Goal: Information Seeking & Learning: Learn about a topic

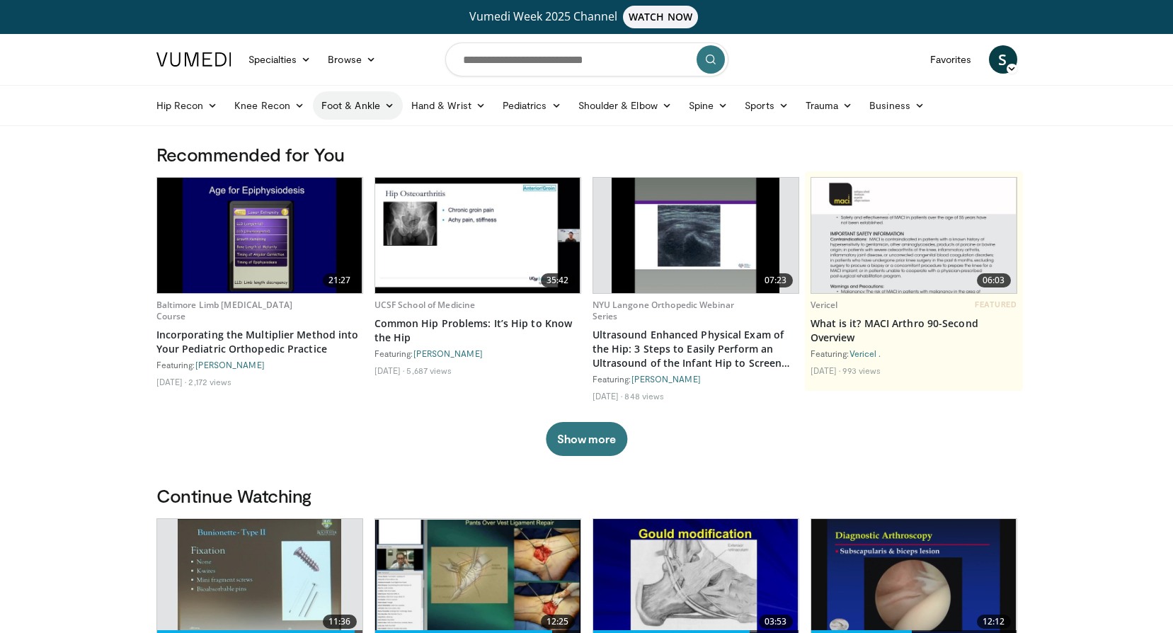
click at [358, 106] on link "Foot & Ankle" at bounding box center [358, 105] width 90 height 28
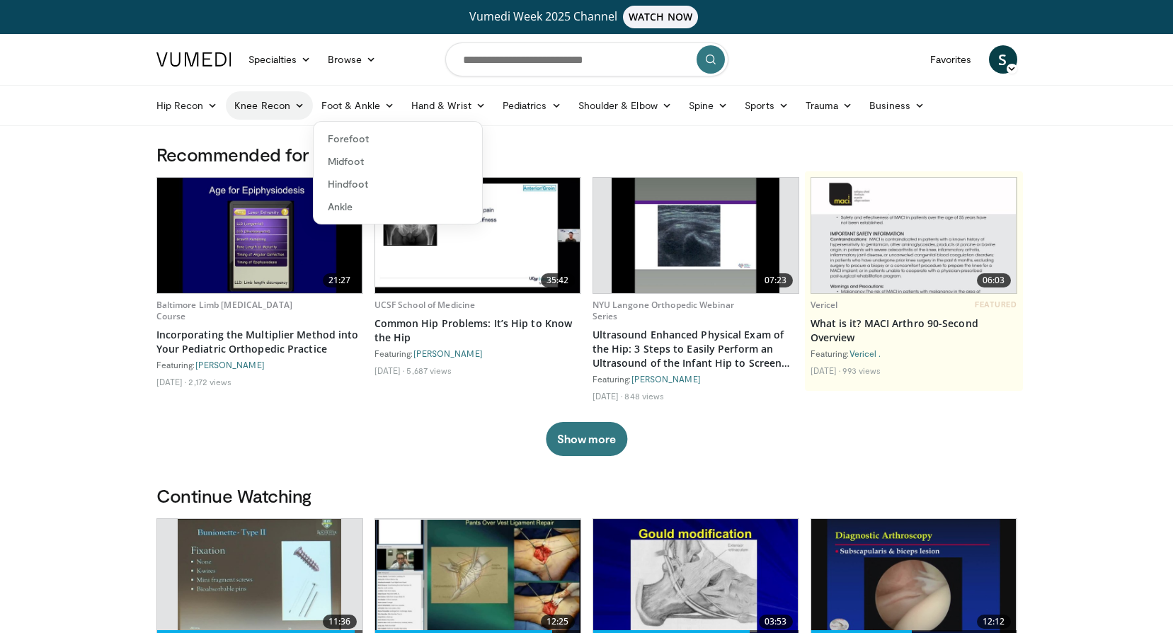
click at [297, 103] on icon at bounding box center [299, 106] width 10 height 10
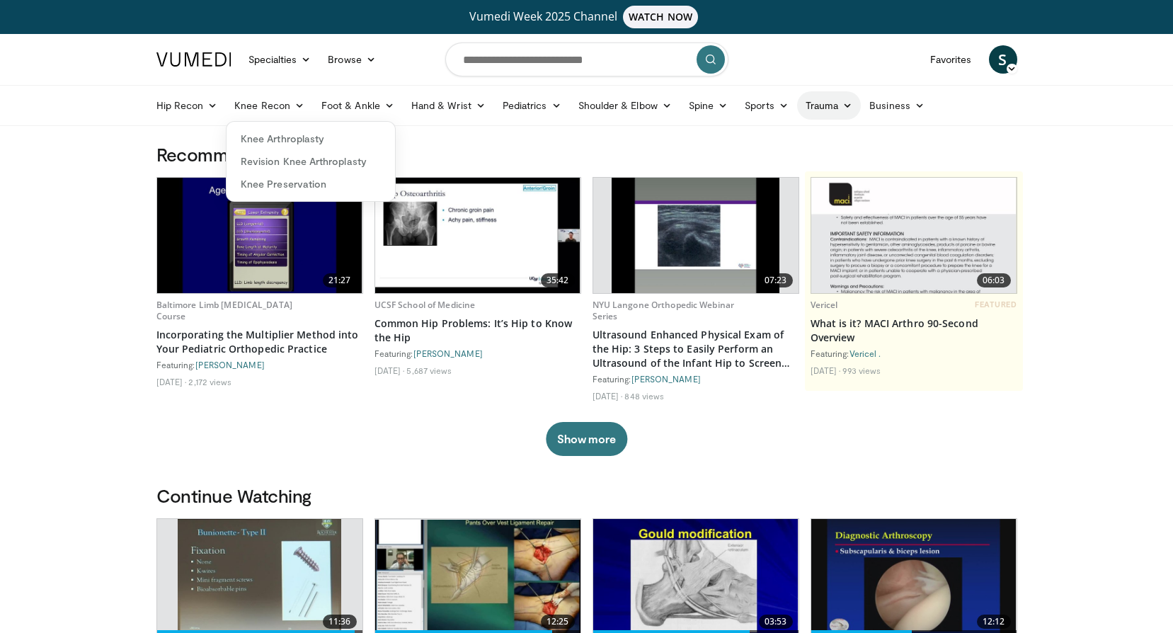
click at [847, 104] on icon at bounding box center [847, 106] width 10 height 10
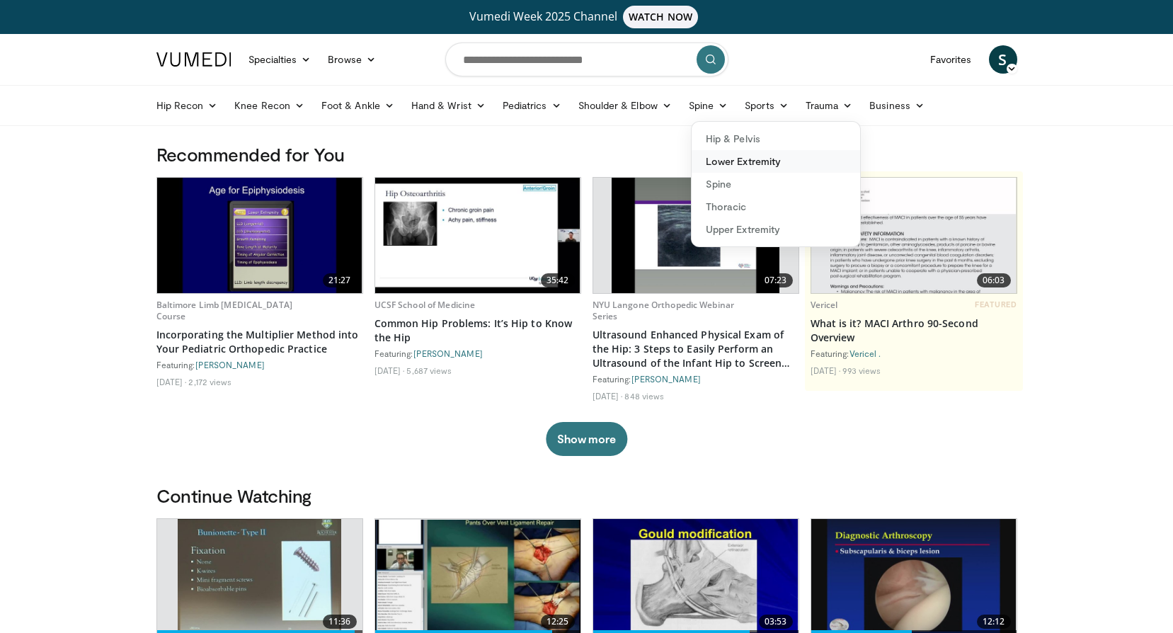
click at [736, 165] on link "Lower Extremity" at bounding box center [776, 161] width 168 height 23
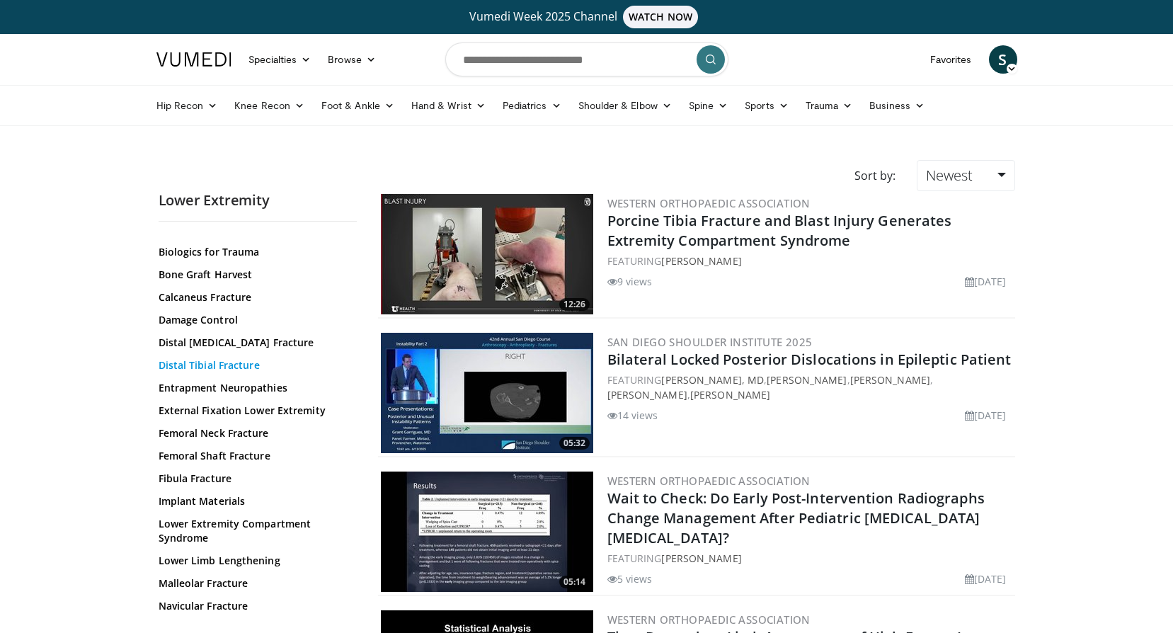
scroll to position [142, 0]
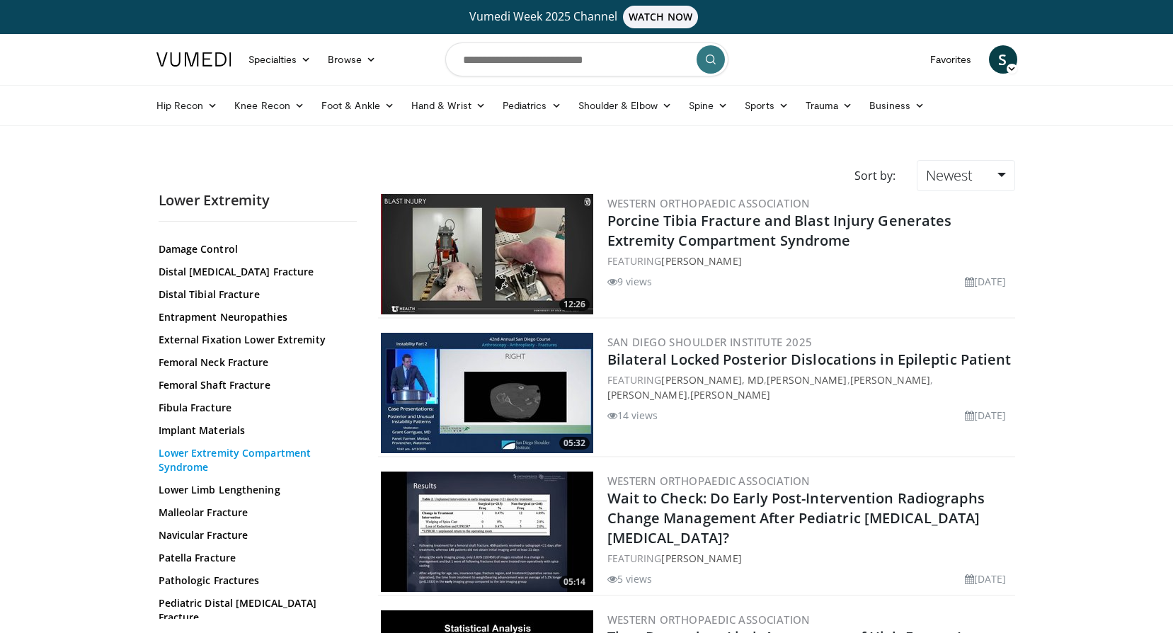
click at [263, 456] on link "Lower Extremity Compartment Syndrome" at bounding box center [254, 460] width 191 height 28
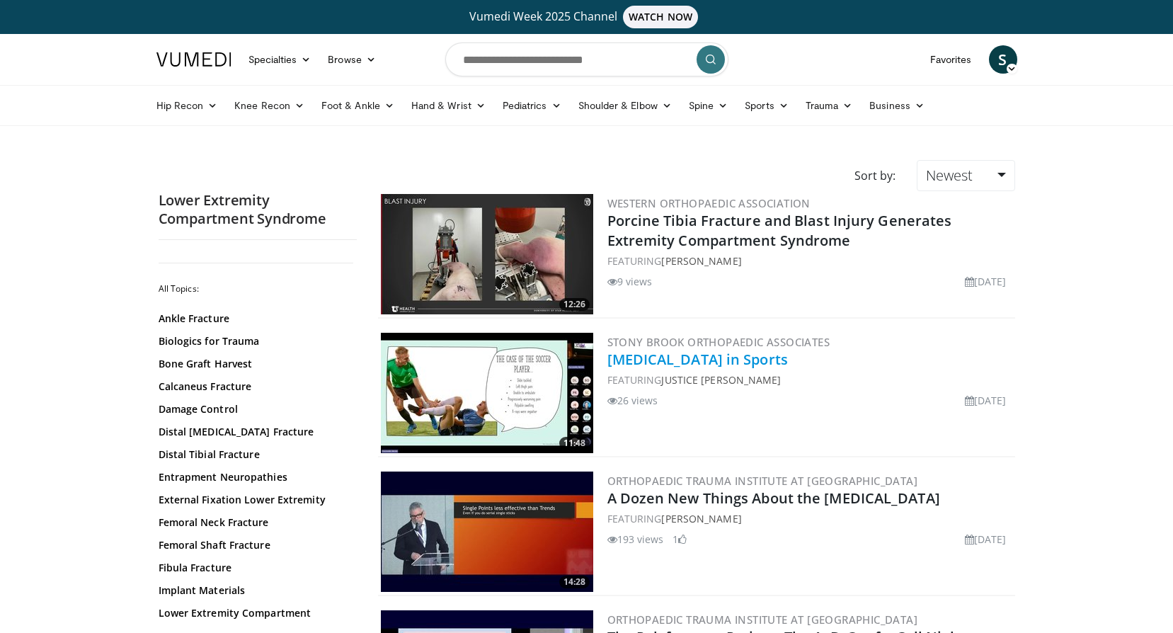
click at [760, 365] on link "[MEDICAL_DATA] in Sports" at bounding box center [697, 359] width 181 height 19
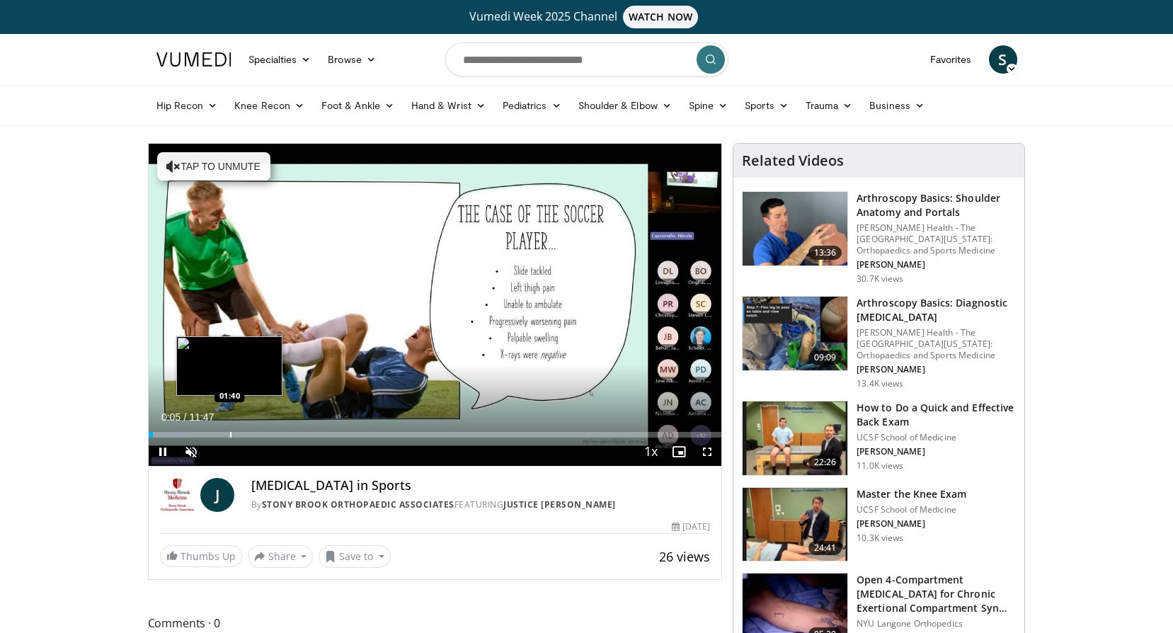
click at [230, 434] on div "Progress Bar" at bounding box center [230, 435] width 1 height 6
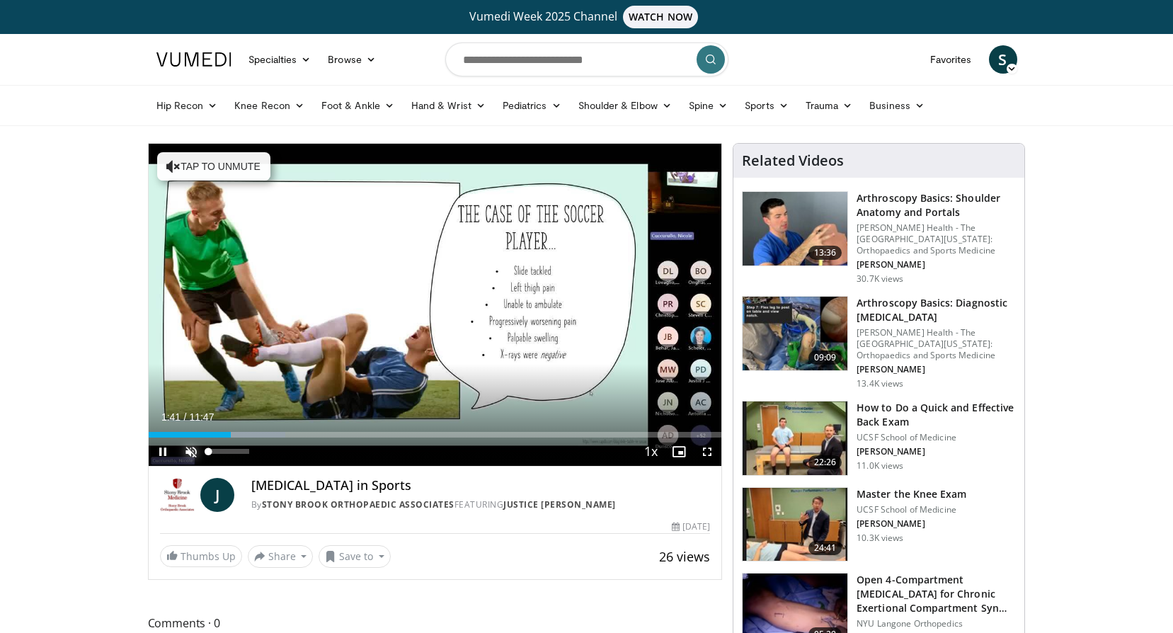
click at [190, 453] on span "Video Player" at bounding box center [191, 451] width 28 height 28
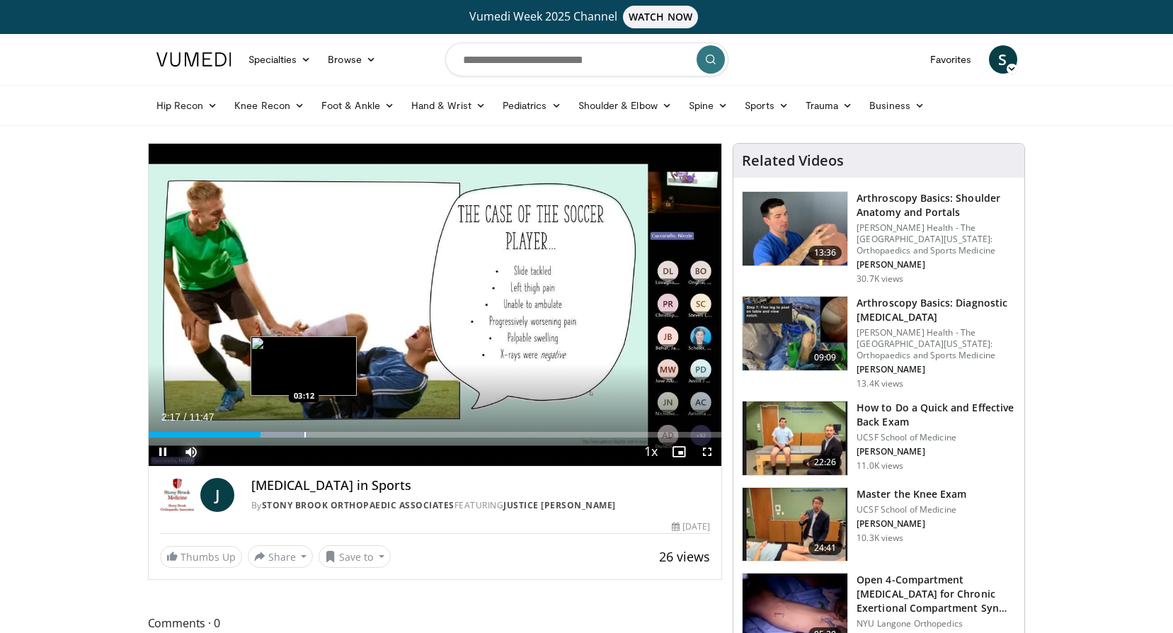
click at [304, 428] on div "Loaded : 28.06% 02:17 03:12" at bounding box center [435, 430] width 573 height 13
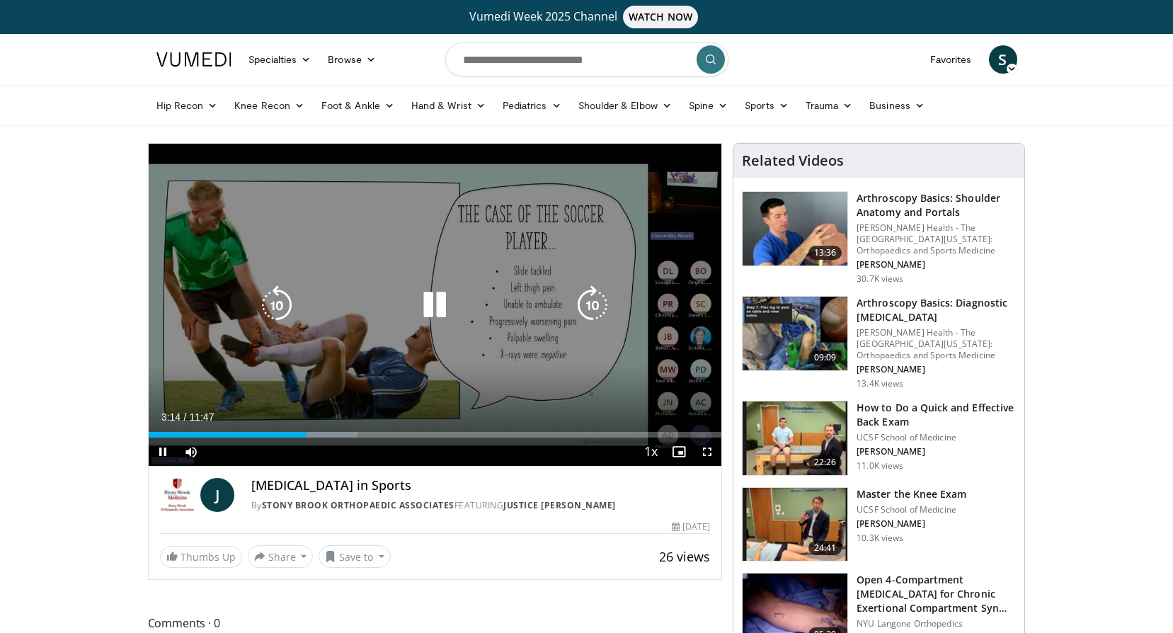
click at [437, 309] on icon "Video Player" at bounding box center [435, 305] width 40 height 40
click at [437, 306] on icon "Video Player" at bounding box center [435, 305] width 40 height 40
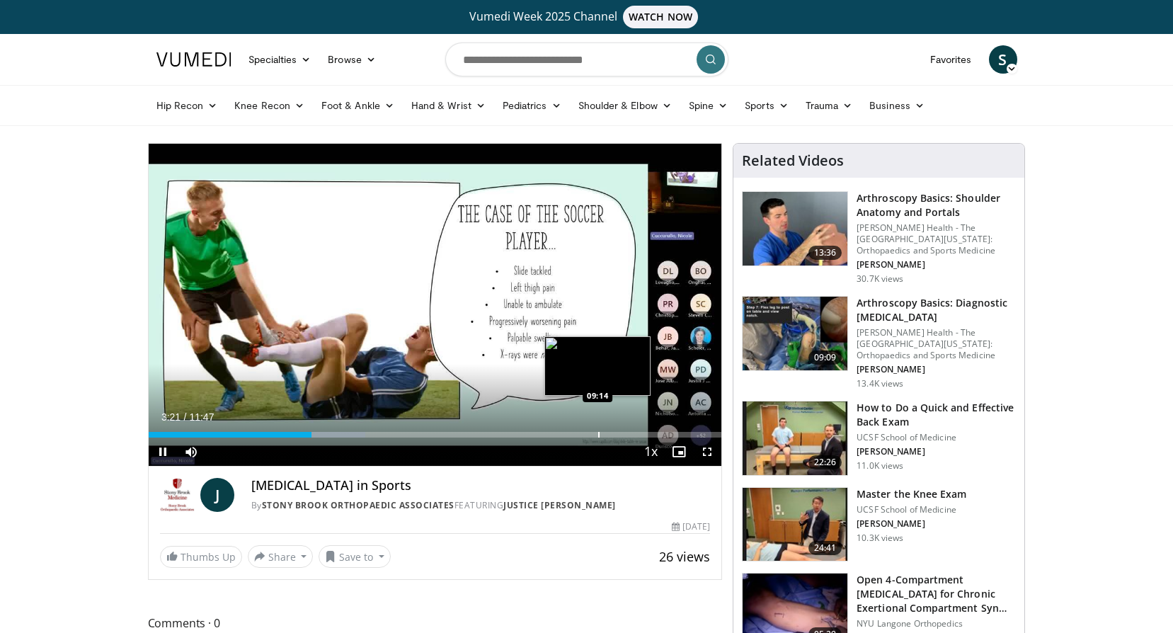
click at [597, 430] on div "Loaded : 37.88% 03:21 09:14" at bounding box center [435, 430] width 573 height 13
click at [594, 429] on div "Loaded : 87.69% 09:17 09:10" at bounding box center [435, 430] width 573 height 13
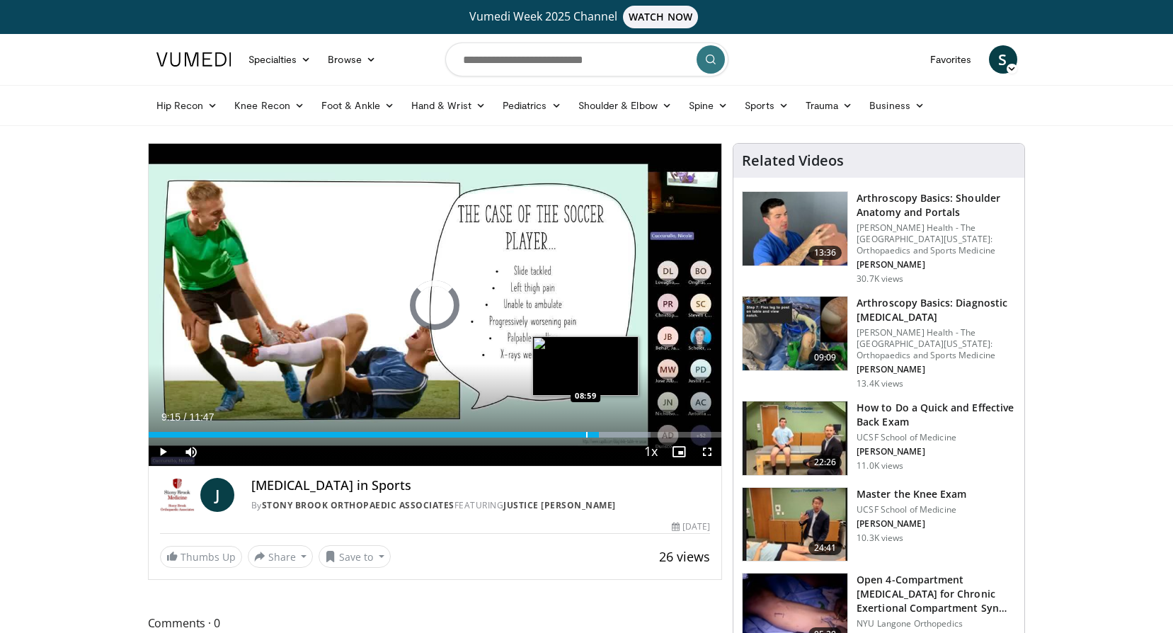
click at [586, 433] on div "Progress Bar" at bounding box center [586, 435] width 1 height 6
click at [573, 433] on div "Progress Bar" at bounding box center [573, 435] width 1 height 6
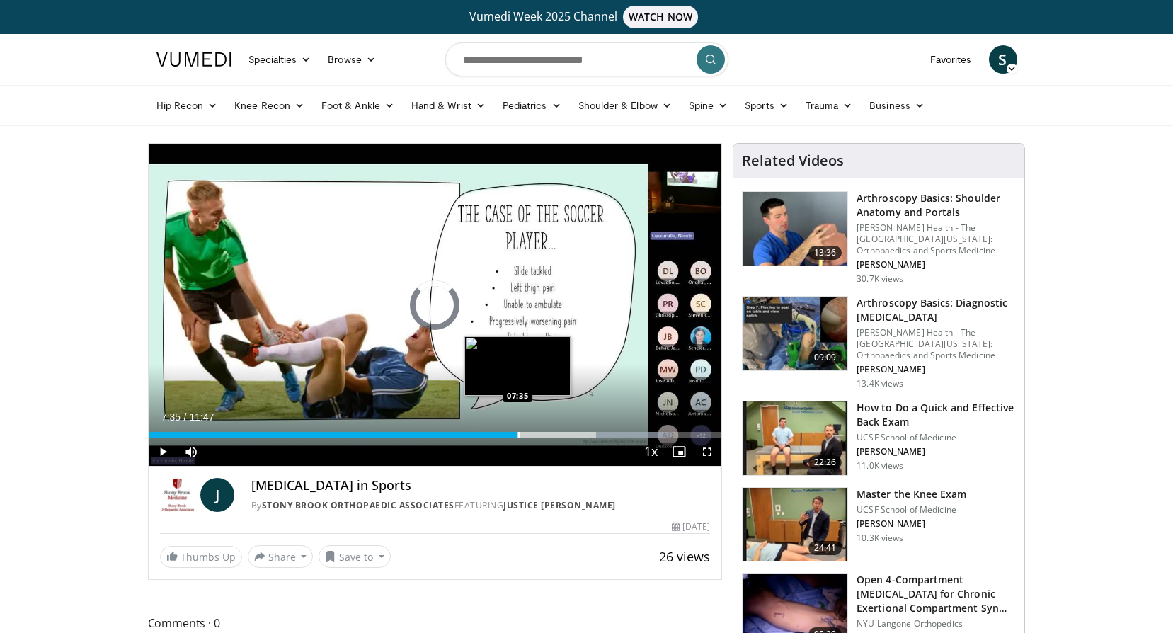
click at [518, 434] on div "Progress Bar" at bounding box center [518, 435] width 1 height 6
click at [498, 435] on div "Progress Bar" at bounding box center [498, 435] width 1 height 6
click at [486, 434] on div "Progress Bar" at bounding box center [486, 435] width 1 height 6
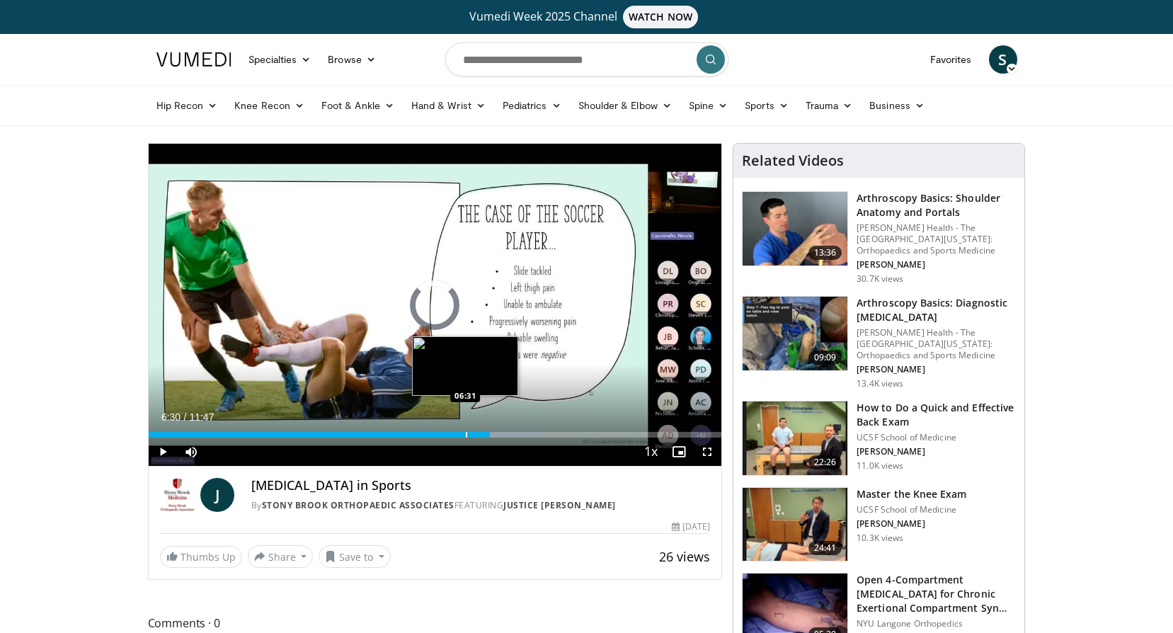
click at [466, 433] on div "Progress Bar" at bounding box center [466, 435] width 1 height 6
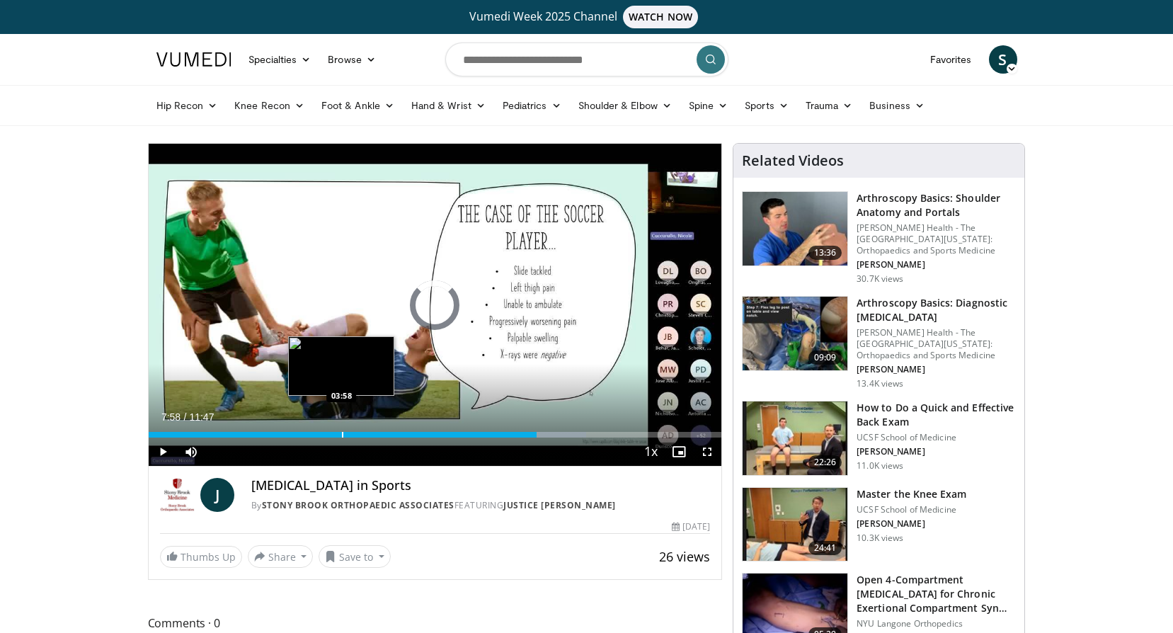
click at [342, 435] on div "Progress Bar" at bounding box center [342, 435] width 1 height 6
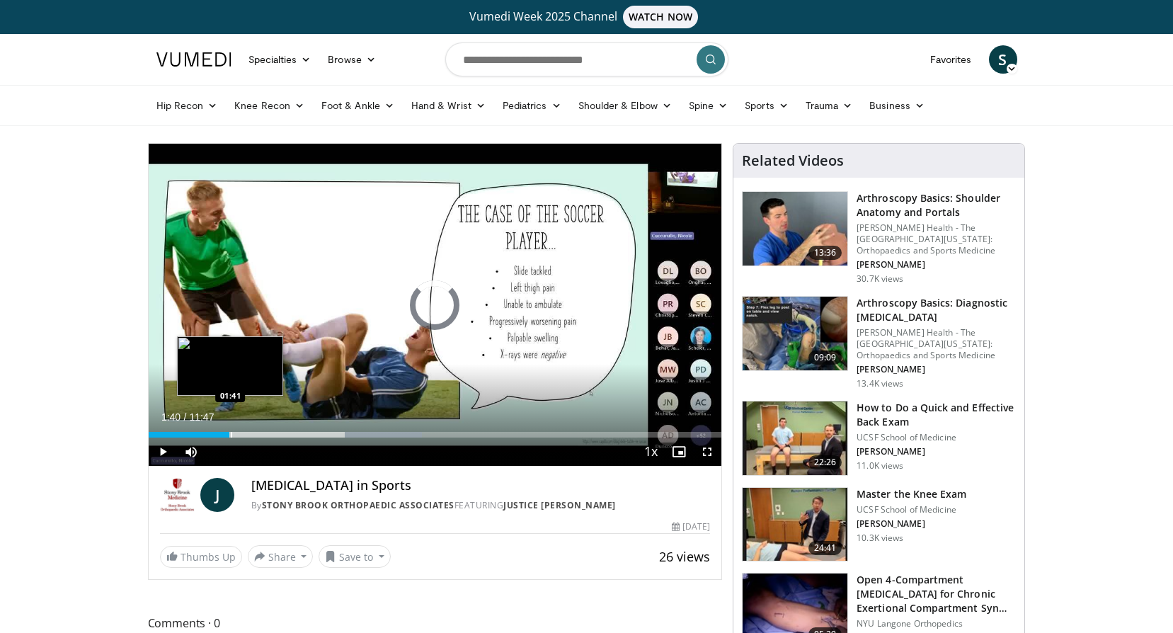
click at [231, 435] on div "Progress Bar" at bounding box center [231, 435] width 1 height 6
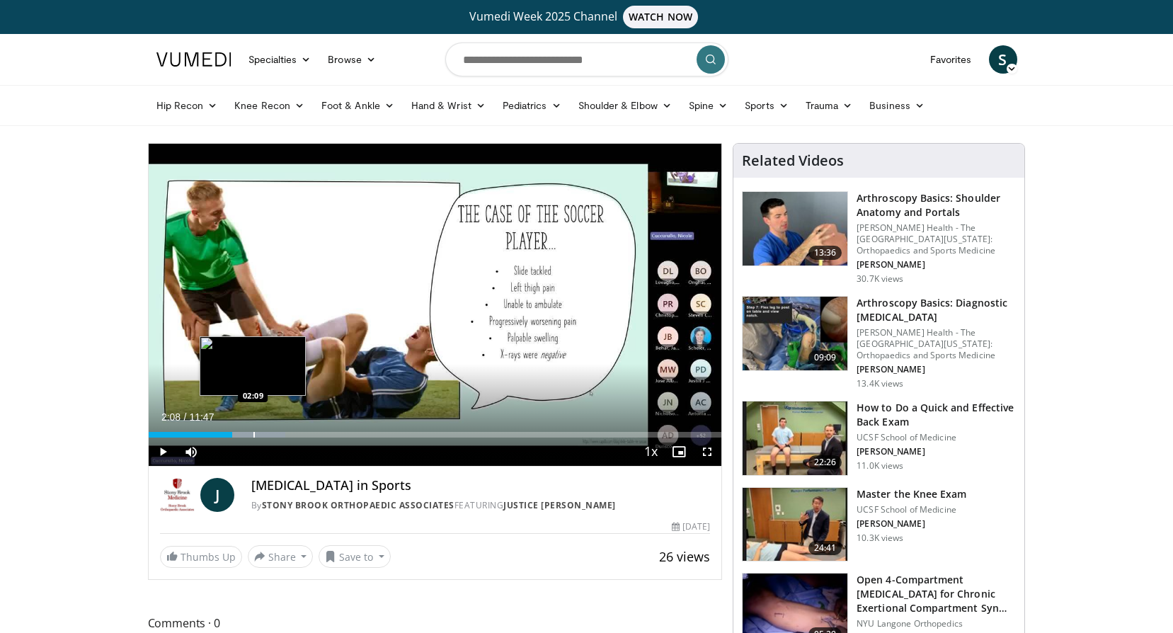
click at [253, 433] on div "Progress Bar" at bounding box center [253, 435] width 1 height 6
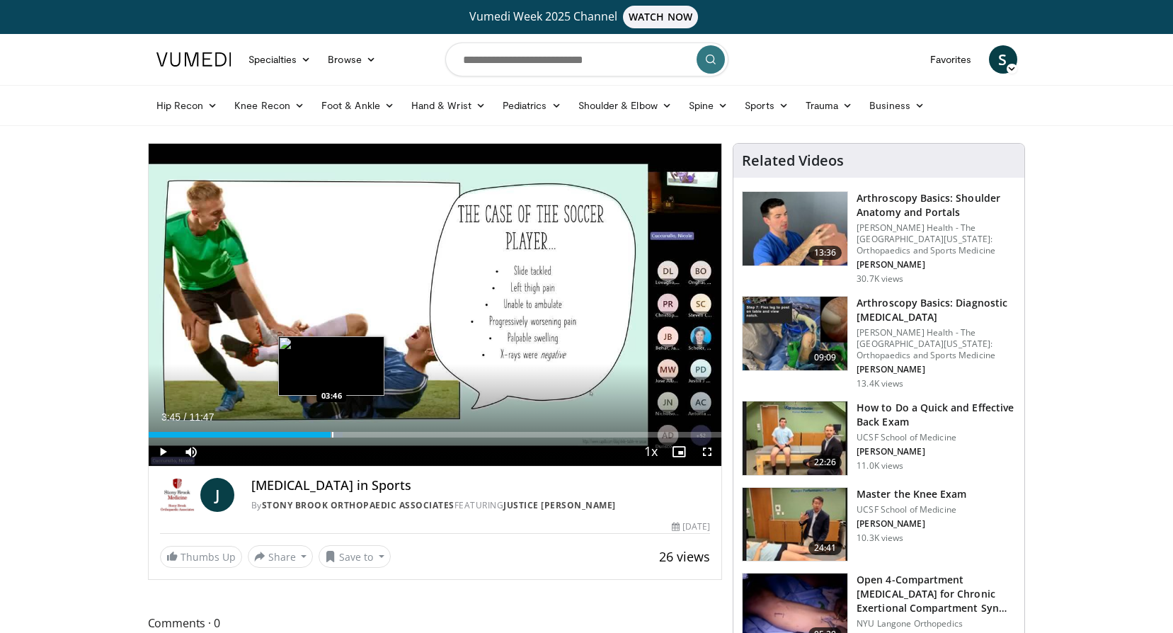
click at [332, 435] on div "Progress Bar" at bounding box center [332, 435] width 1 height 6
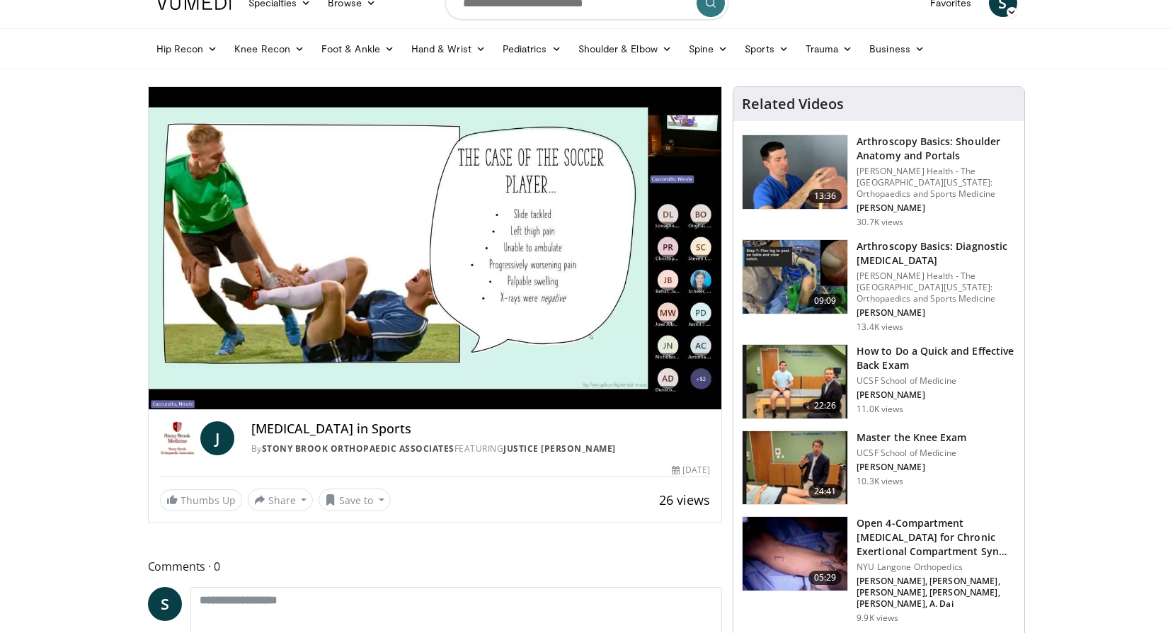
scroll to position [142, 0]
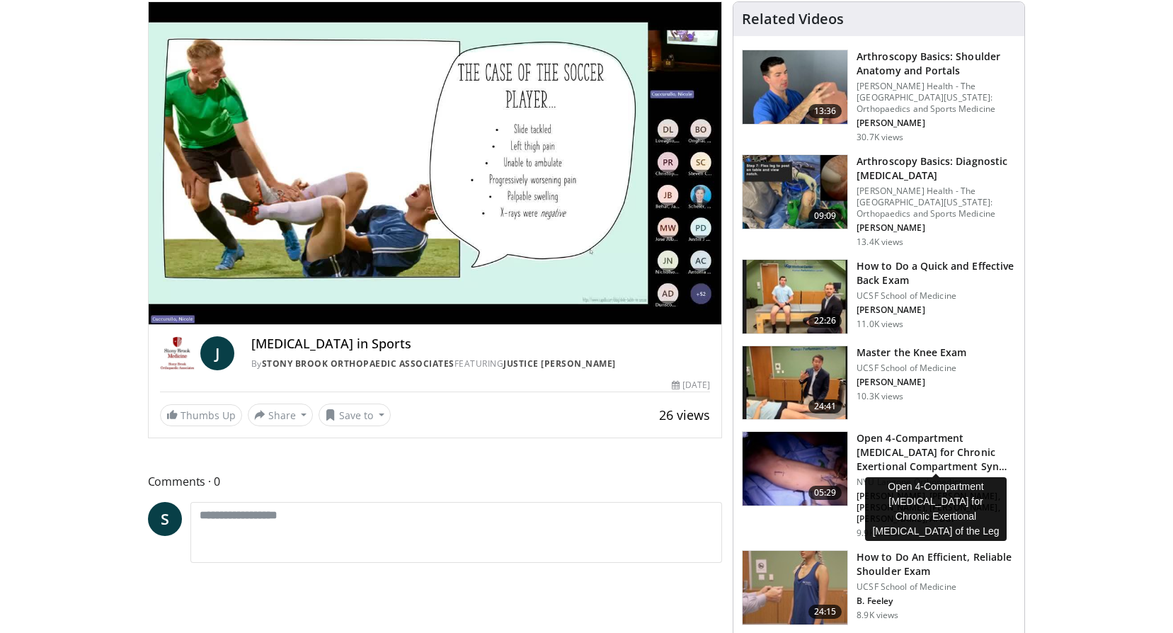
click at [879, 466] on h3 "Open 4-Compartment Fasciotomy for Chronic Exertional Compartment Syn…" at bounding box center [936, 452] width 159 height 42
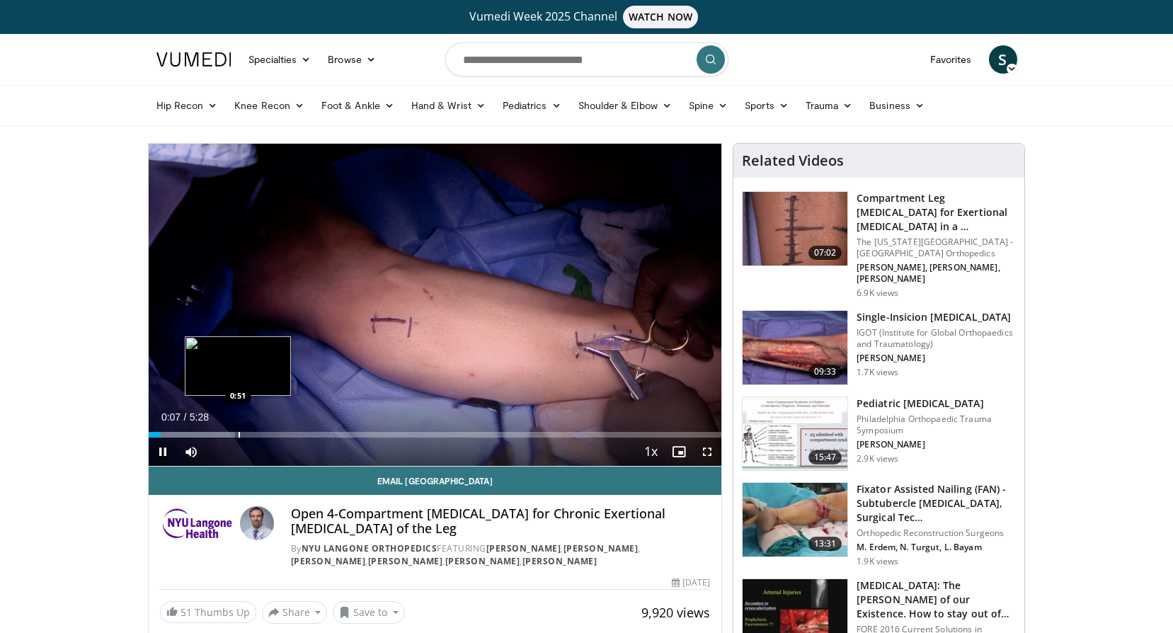
click at [237, 433] on div "Loaded : 15.07% 0:07 0:51" at bounding box center [435, 435] width 573 height 6
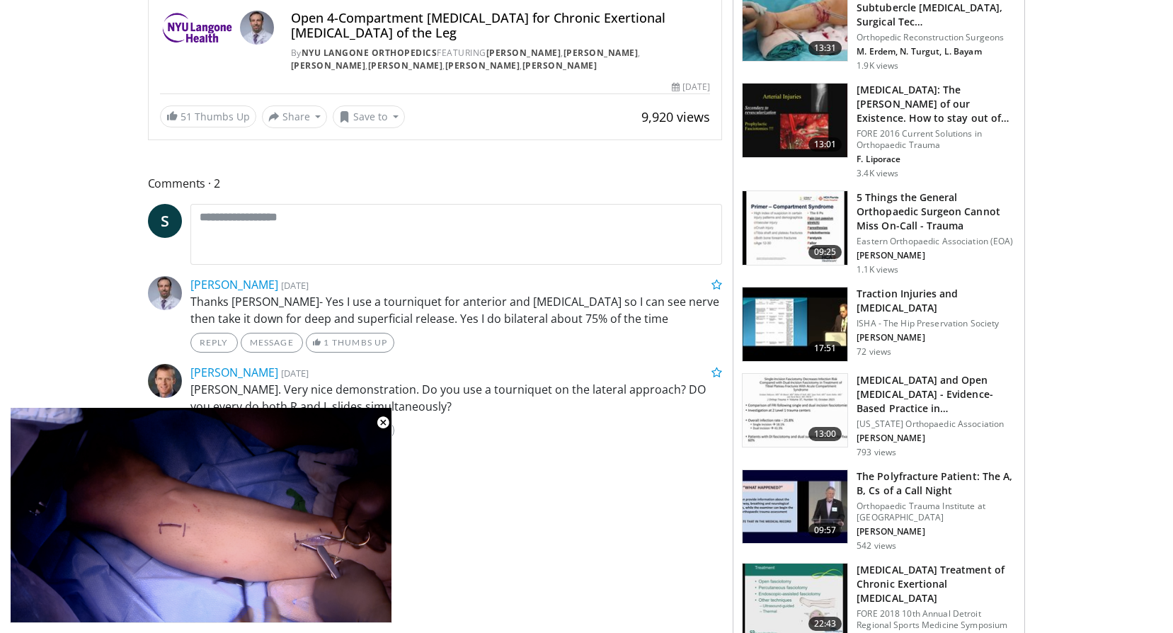
scroll to position [566, 0]
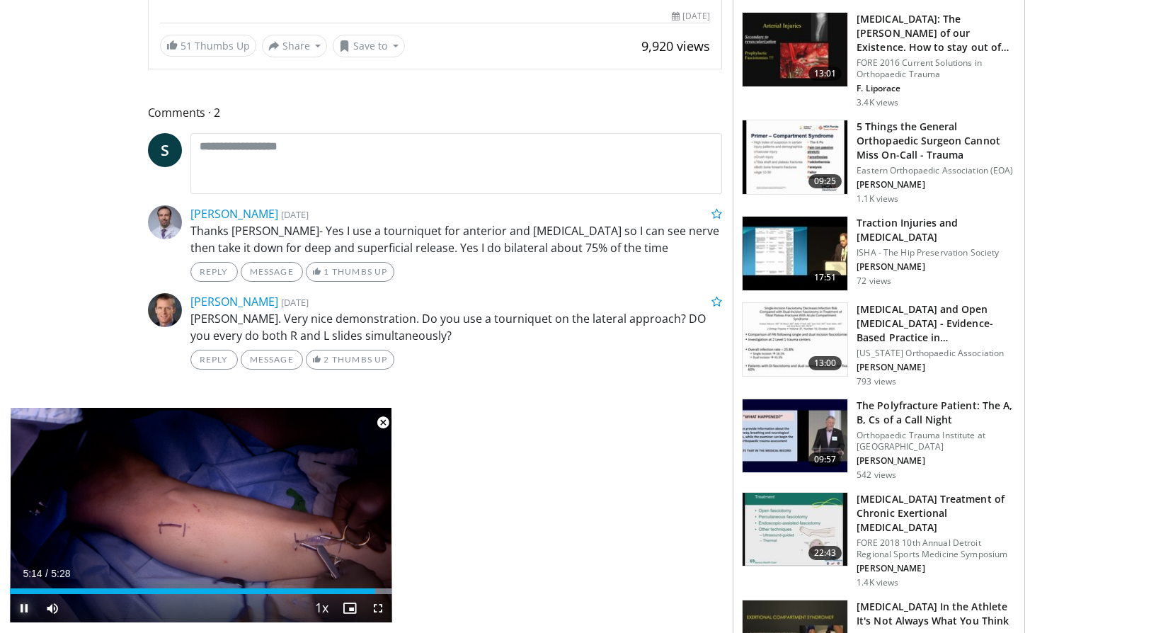
click at [19, 606] on span "Video Player" at bounding box center [24, 608] width 28 height 28
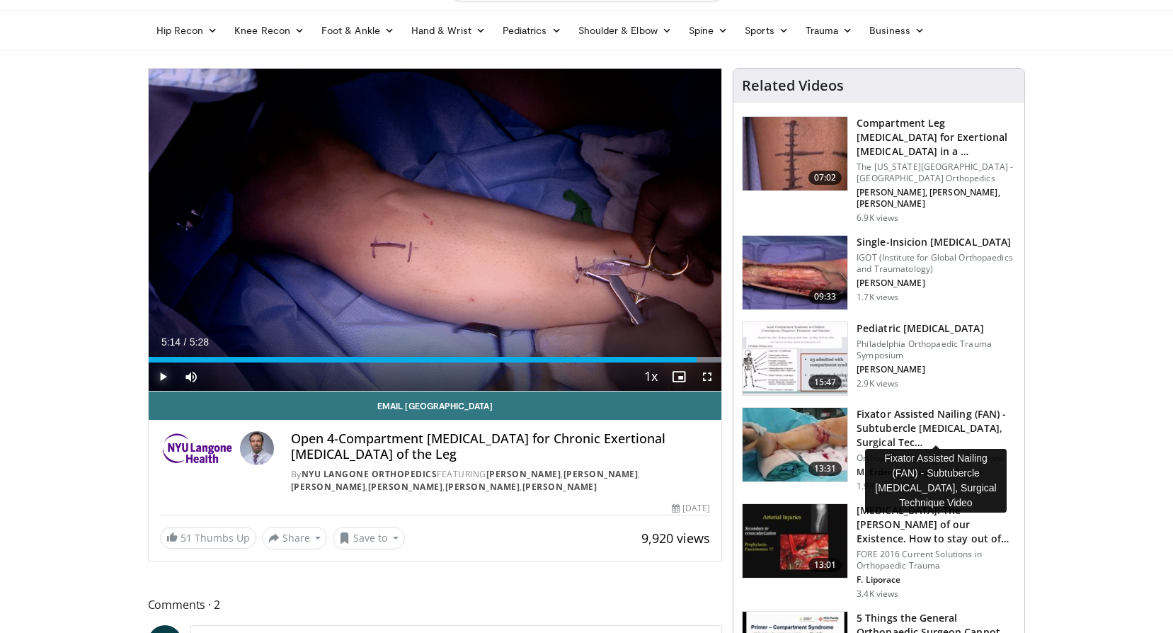
scroll to position [0, 0]
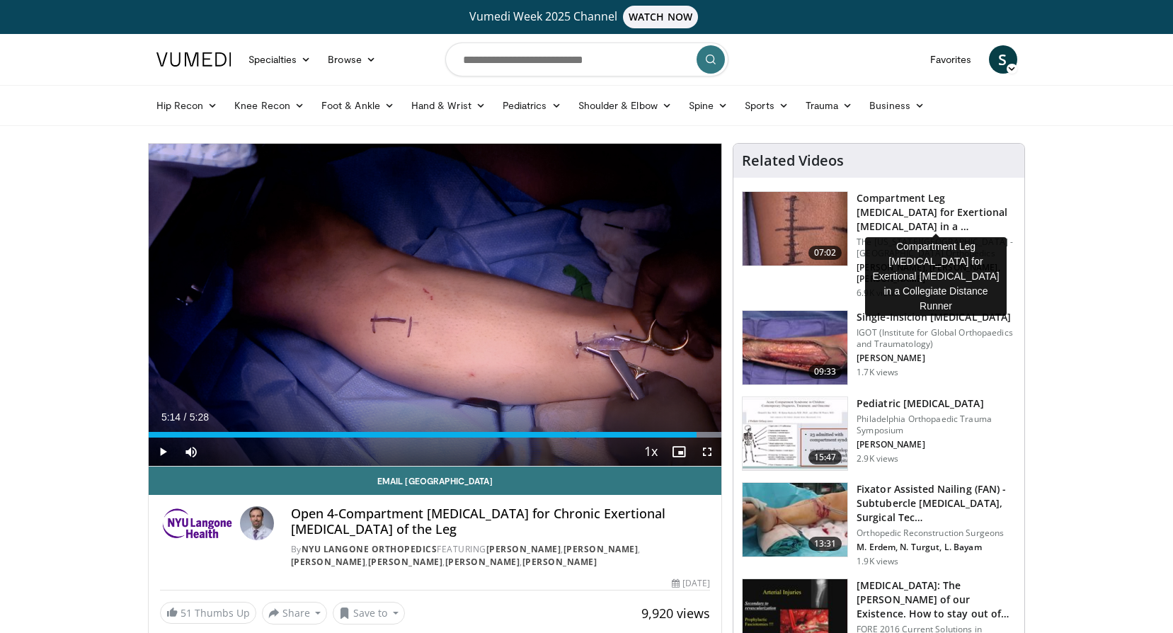
click at [897, 198] on h3 "Compartment Leg [MEDICAL_DATA] for Exertional [MEDICAL_DATA] in a …" at bounding box center [936, 212] width 159 height 42
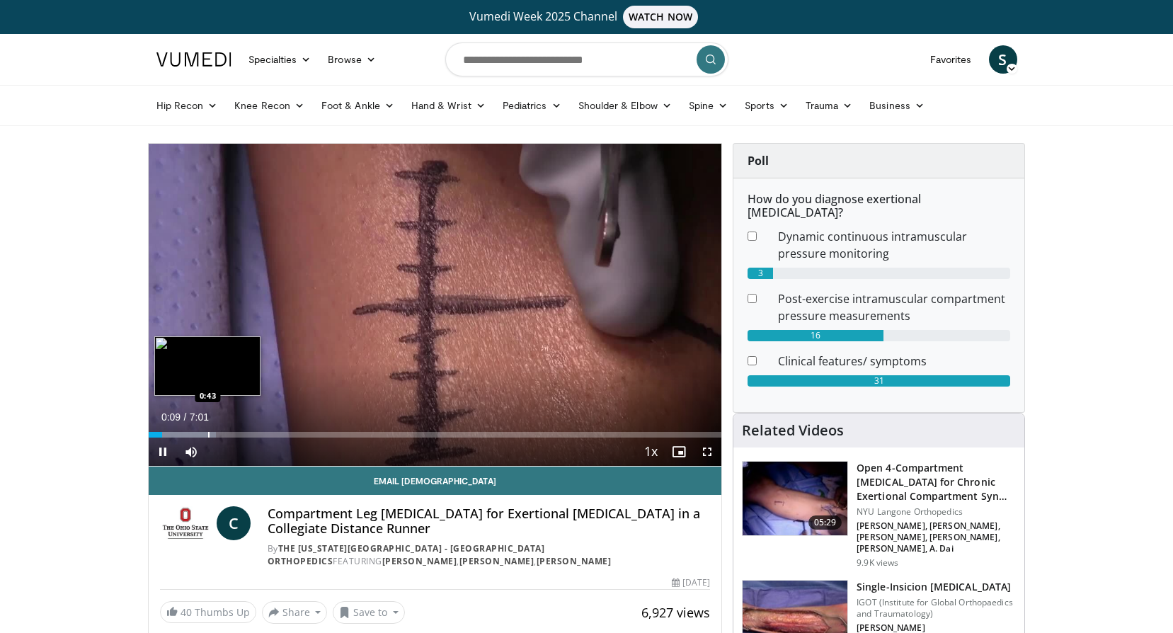
click at [207, 432] on div "Loaded : 11.83% 0:09 0:43" at bounding box center [435, 435] width 573 height 6
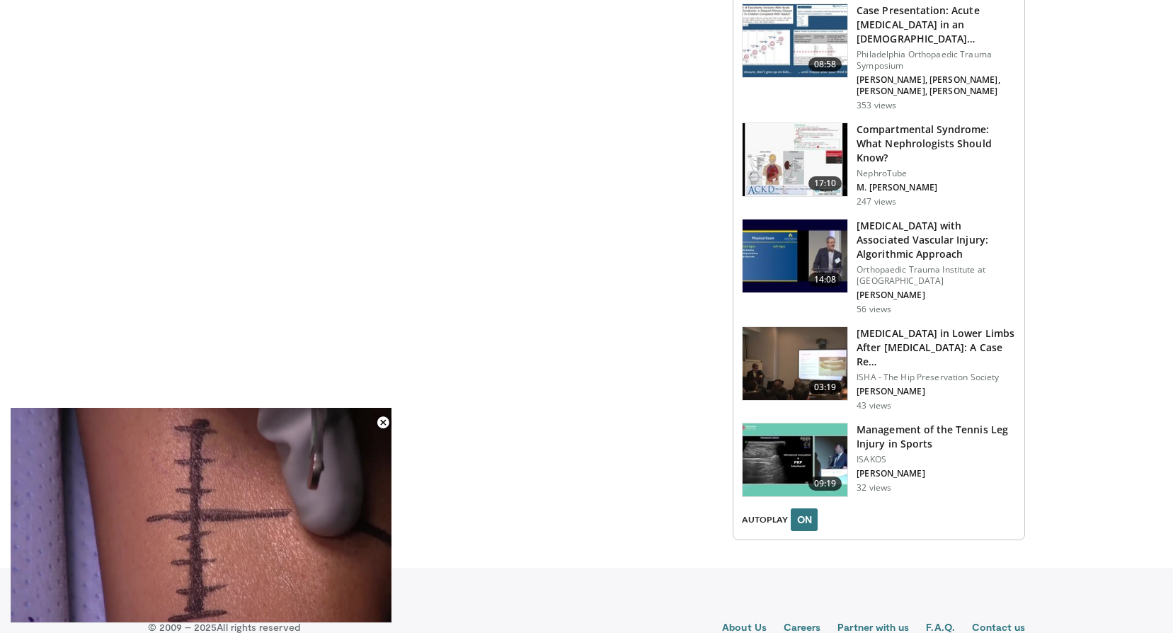
scroll to position [1482, 0]
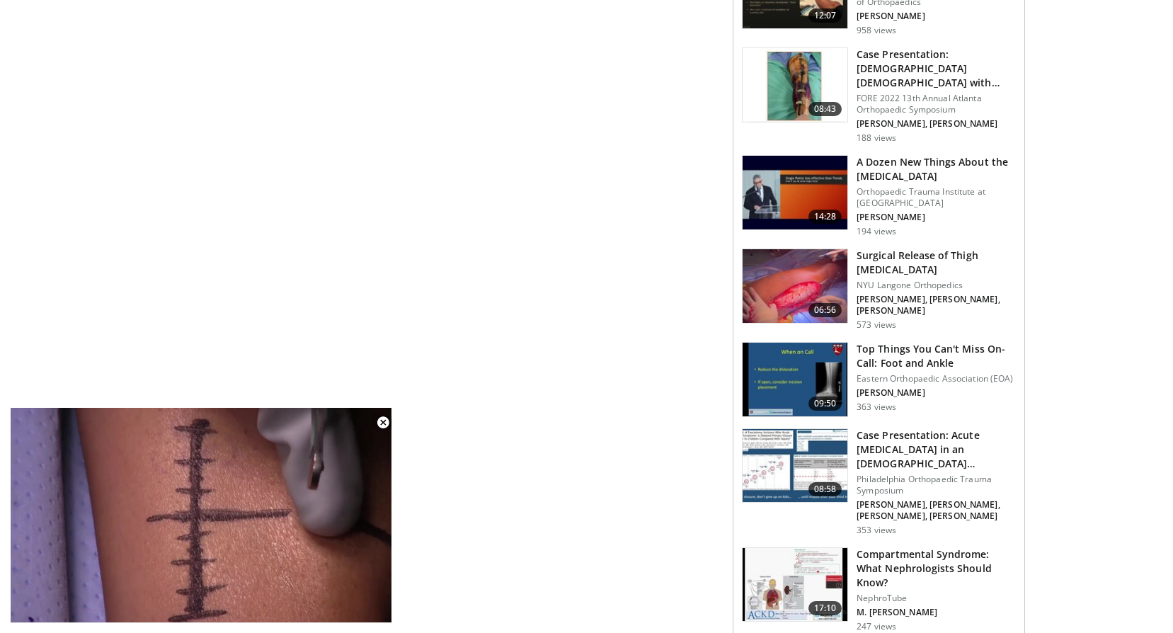
click at [901, 256] on h3 "Surgical Release of Thigh [MEDICAL_DATA]" at bounding box center [936, 262] width 159 height 28
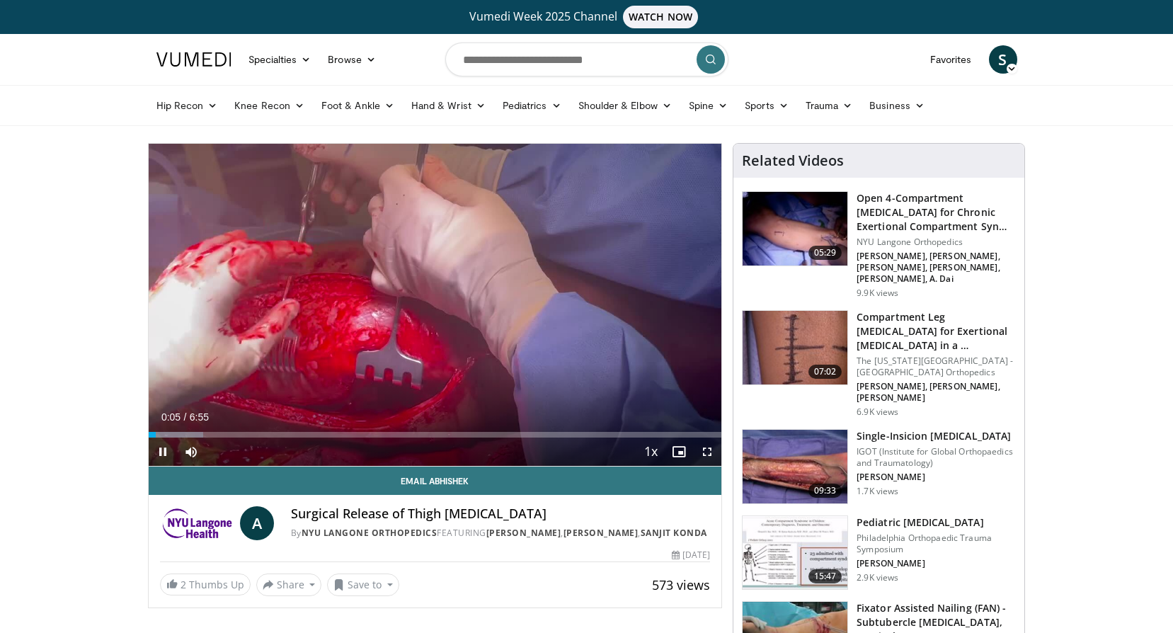
click at [270, 423] on div "Current Time 0:05 / Duration 6:55" at bounding box center [435, 417] width 573 height 13
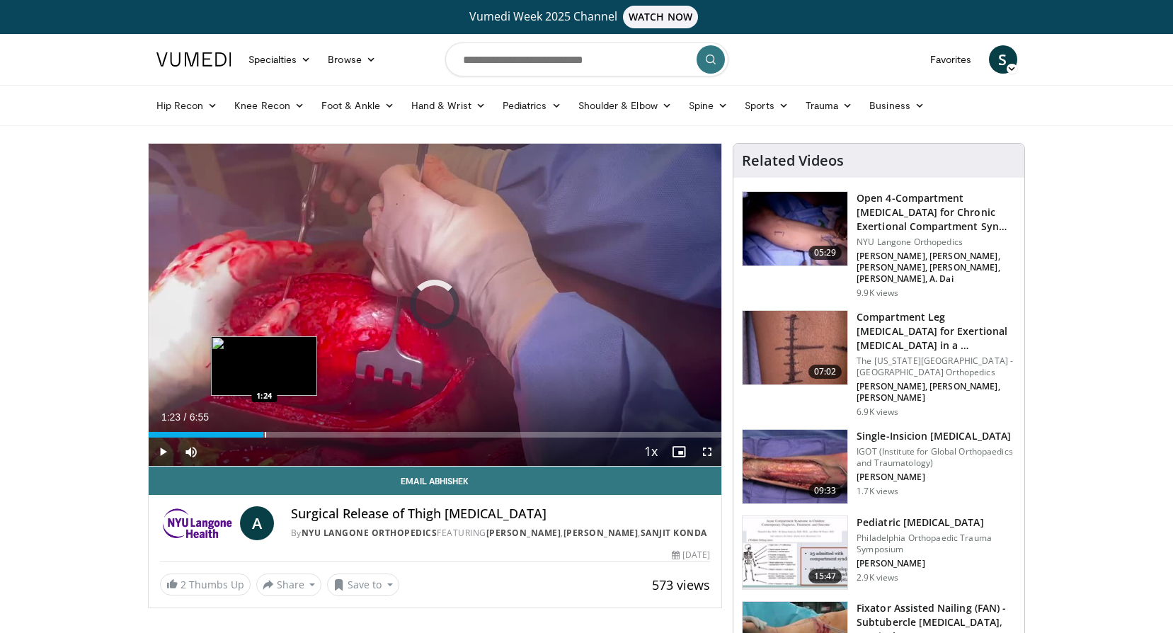
click at [265, 436] on div "Progress Bar" at bounding box center [265, 435] width 1 height 6
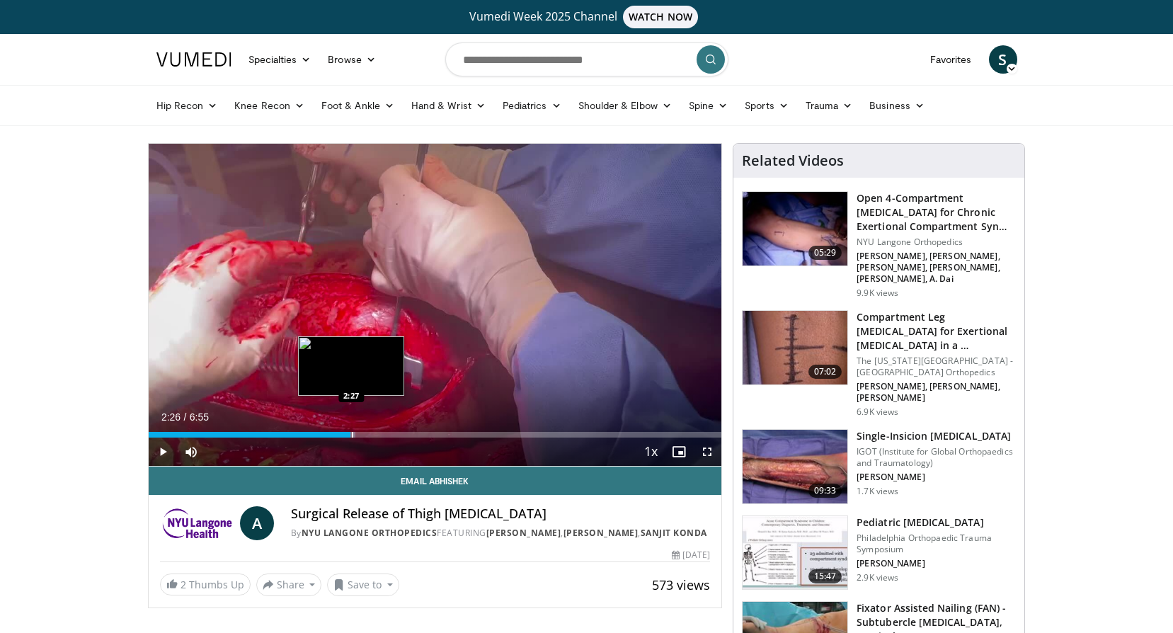
click at [352, 432] on div "Progress Bar" at bounding box center [352, 435] width 1 height 6
click at [329, 435] on div "2:28" at bounding box center [251, 435] width 205 height 6
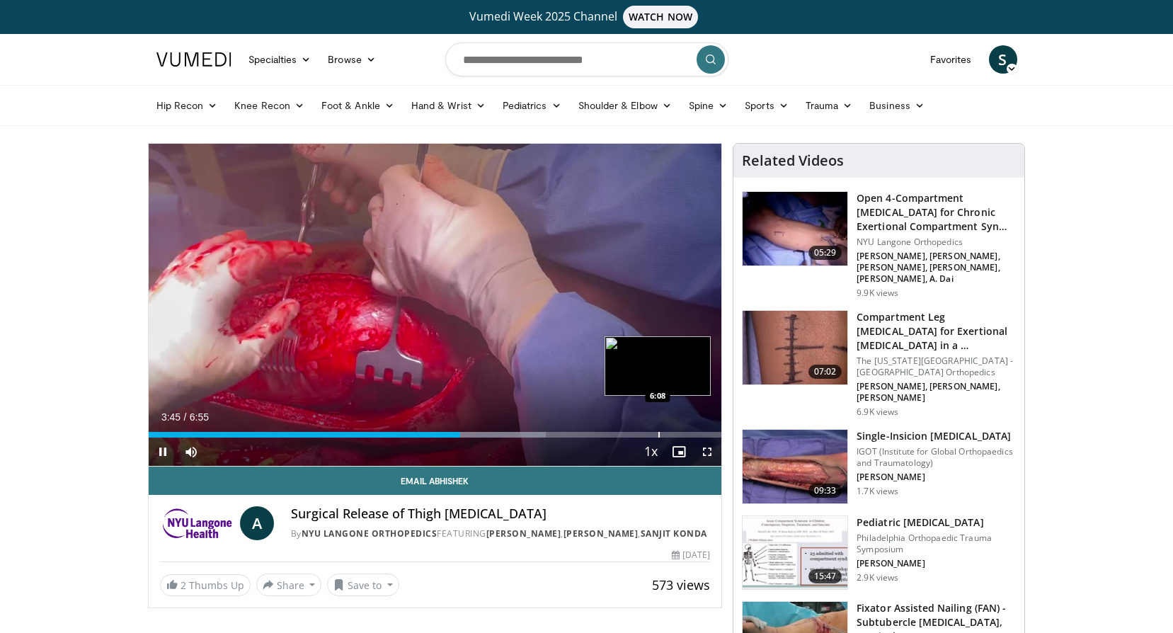
click at [657, 435] on div "Loaded : 69.30% 3:45 6:08" at bounding box center [435, 435] width 573 height 6
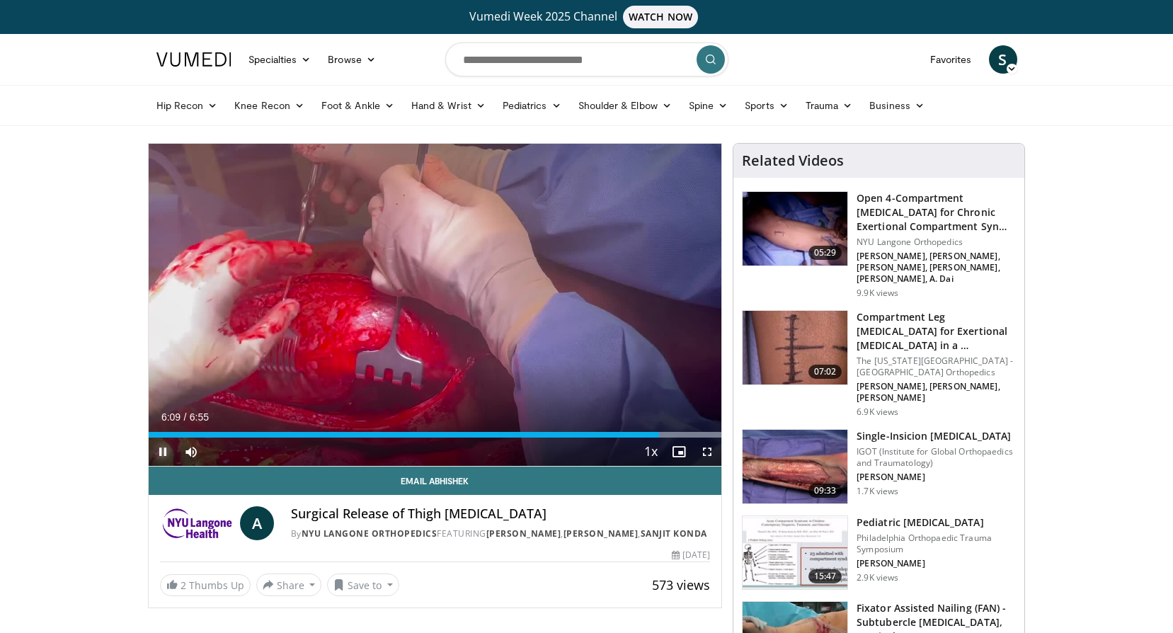
click at [164, 452] on span "Video Player" at bounding box center [163, 451] width 28 height 28
click at [610, 67] on input "Search topics, interventions" at bounding box center [586, 59] width 283 height 34
type input "**********"
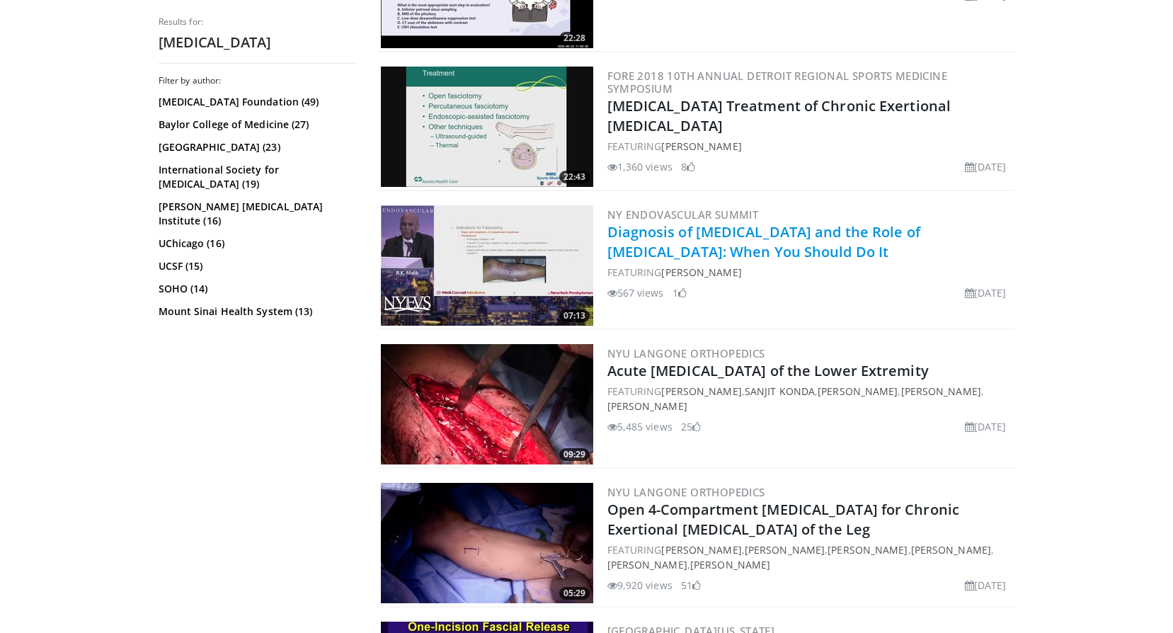
scroll to position [2690, 0]
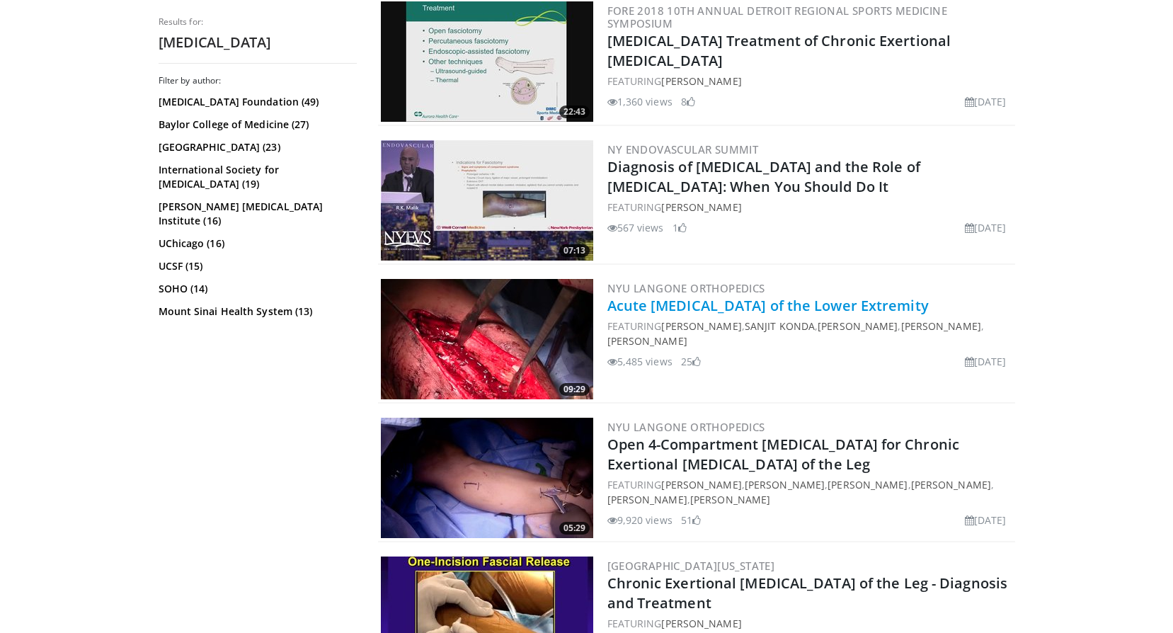
click at [741, 302] on link "Acute [MEDICAL_DATA] of the Lower Extremity" at bounding box center [767, 305] width 321 height 19
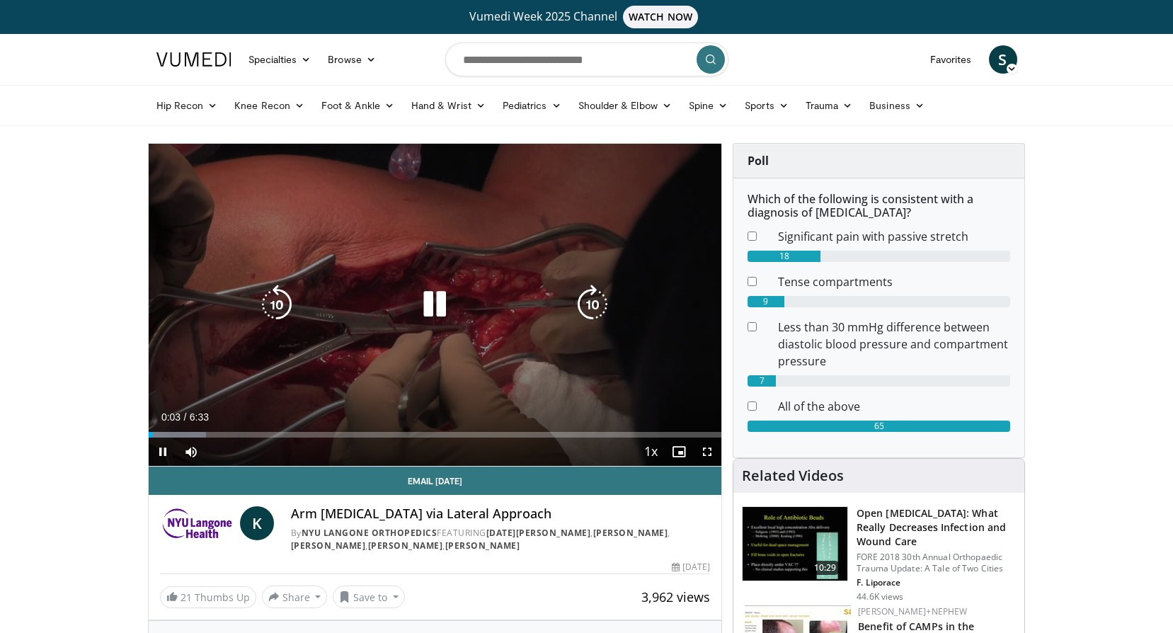
click at [445, 303] on icon "Video Player" at bounding box center [435, 305] width 40 height 40
